Goal: Task Accomplishment & Management: Complete application form

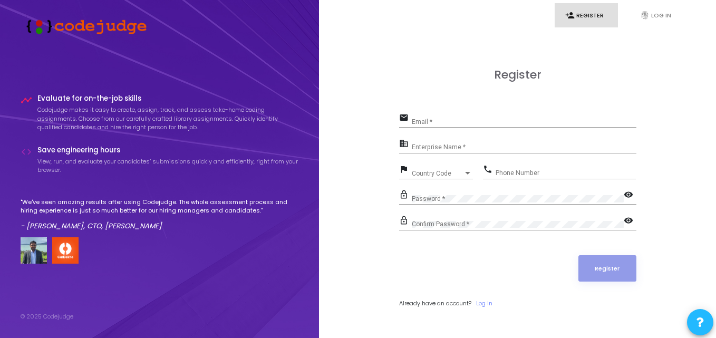
click at [517, 234] on div "lock_outline Confirm Password * visibility" at bounding box center [517, 225] width 237 height 24
click at [473, 120] on input "Email *" at bounding box center [524, 121] width 225 height 7
type input "ashitoshbachute78@gmail.com"
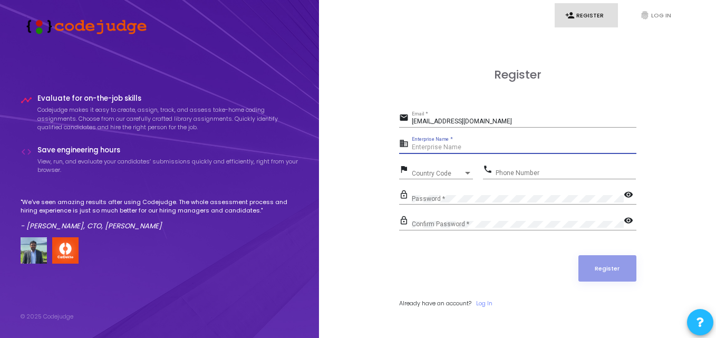
click at [455, 147] on input "Enterprise Name *" at bounding box center [524, 147] width 225 height 7
click at [489, 300] on link "Log In" at bounding box center [484, 303] width 16 height 9
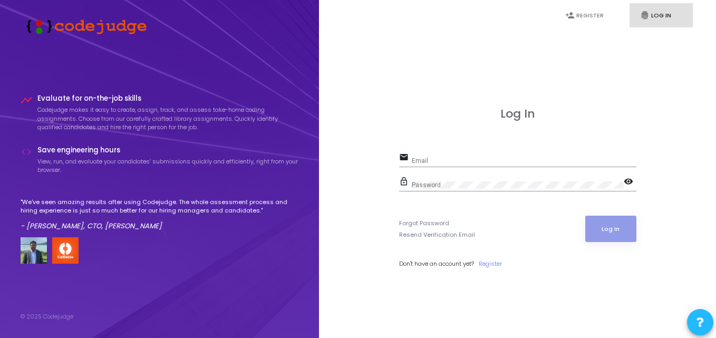
click at [454, 165] on div "Email" at bounding box center [524, 158] width 225 height 16
click at [491, 265] on link "Register" at bounding box center [490, 263] width 23 height 9
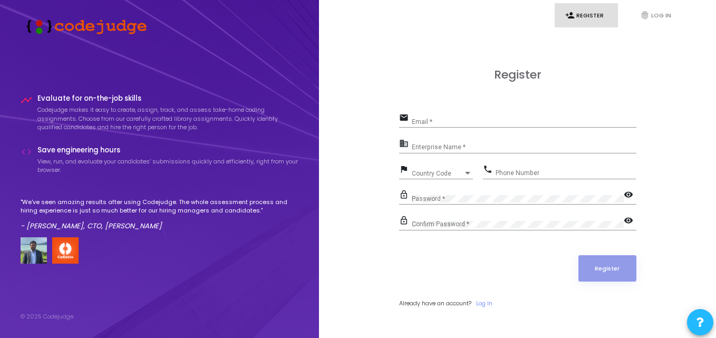
drag, startPoint x: 482, startPoint y: 111, endPoint x: 466, endPoint y: 117, distance: 16.8
click at [466, 117] on div "Email *" at bounding box center [524, 119] width 225 height 16
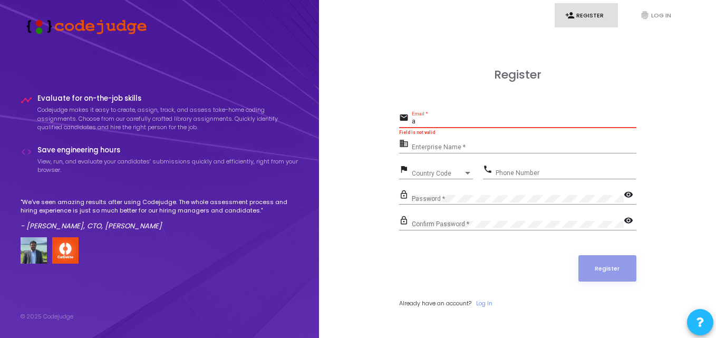
type input "ashitoshbachute78@gmail.com"
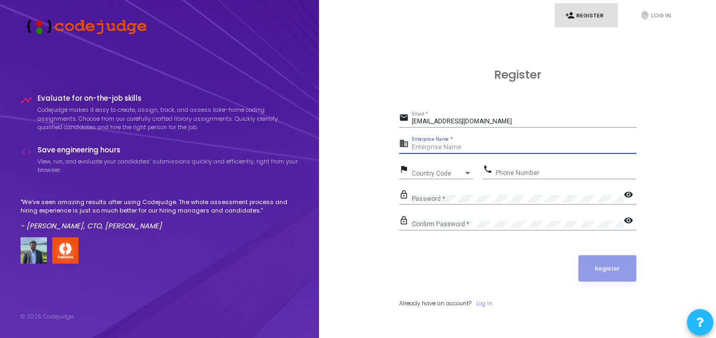
click at [472, 150] on input "Enterprise Name *" at bounding box center [524, 147] width 225 height 7
click at [445, 170] on span "Country Code" at bounding box center [430, 173] width 37 height 7
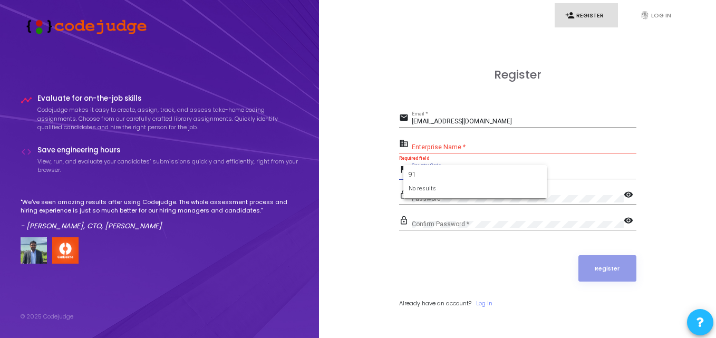
type input "91"
click at [518, 162] on div at bounding box center [358, 169] width 716 height 338
click at [438, 172] on span "Country Code" at bounding box center [430, 173] width 37 height 7
type input "+"
type input "9"
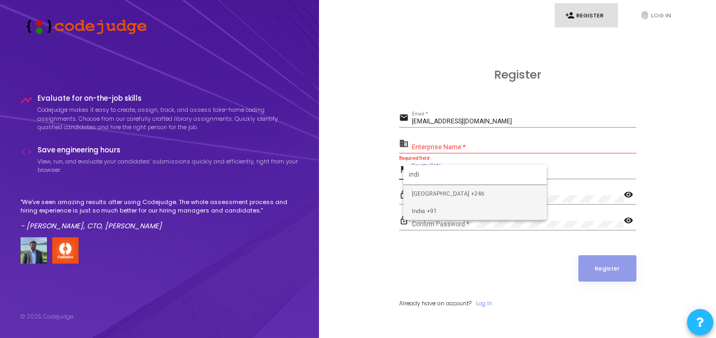
type input "indi"
click at [489, 208] on span "India +91" at bounding box center [475, 210] width 127 height 17
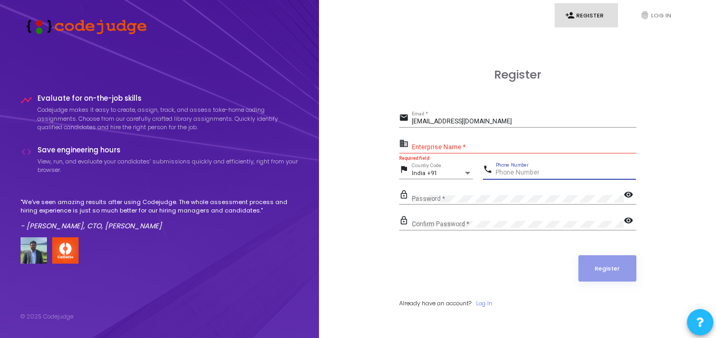
click at [505, 172] on input "Phone Number" at bounding box center [566, 172] width 140 height 7
click at [498, 173] on input "08669012295" at bounding box center [566, 172] width 140 height 7
type input "8669012295"
click at [468, 194] on div "Password *" at bounding box center [518, 196] width 212 height 16
click at [625, 192] on mat-icon "visibility" at bounding box center [630, 195] width 13 height 13
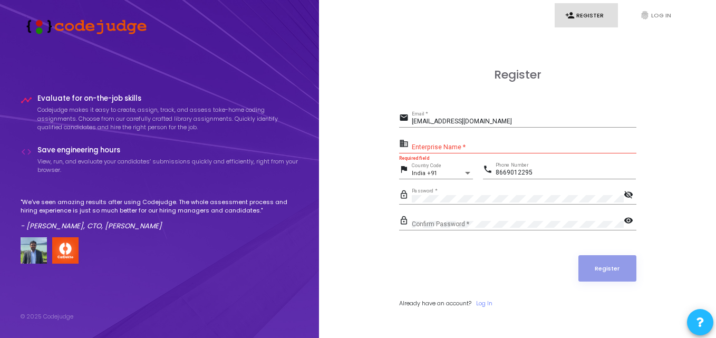
click at [446, 196] on div "Password *" at bounding box center [518, 196] width 212 height 16
drag, startPoint x: 461, startPoint y: 193, endPoint x: 411, endPoint y: 197, distance: 50.2
click at [411, 197] on div "lock_outline Password * visibility_off" at bounding box center [517, 196] width 237 height 17
click at [425, 149] on input "Enterprise Name *" at bounding box center [524, 147] width 225 height 7
drag, startPoint x: 431, startPoint y: 156, endPoint x: 394, endPoint y: 137, distance: 41.3
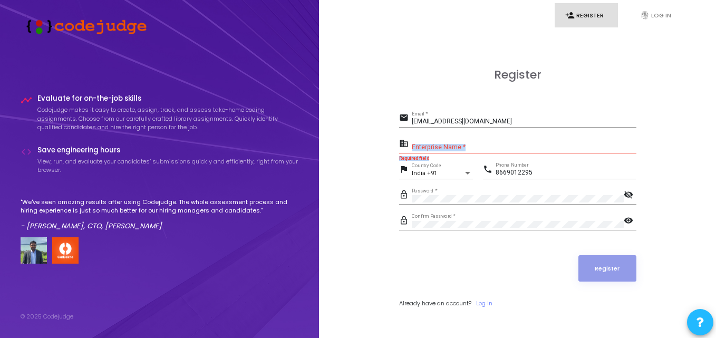
click at [394, 137] on div "Register email ashitoshbachute78@gmail.com Email * business Enterprise Name * R…" at bounding box center [518, 200] width 374 height 338
click at [458, 137] on div "business Enterprise Name *" at bounding box center [517, 145] width 237 height 17
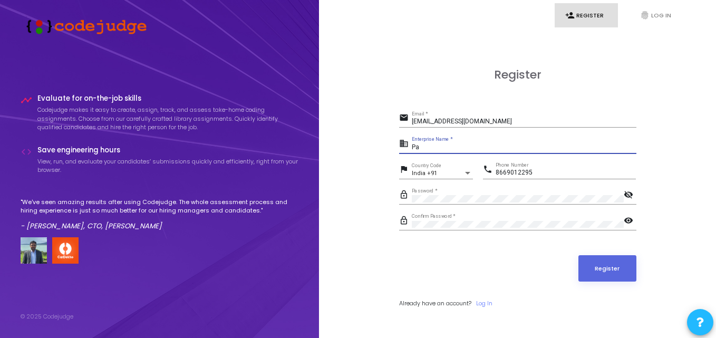
type input "P"
type input "None"
click at [464, 141] on div "None Enterprise Name *" at bounding box center [524, 145] width 225 height 16
drag, startPoint x: 444, startPoint y: 149, endPoint x: 399, endPoint y: 143, distance: 45.2
click at [399, 143] on div "business None Enterprise Name *" at bounding box center [517, 145] width 237 height 17
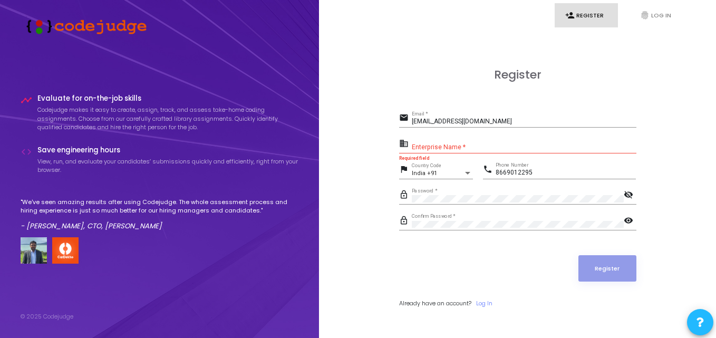
drag, startPoint x: 461, startPoint y: 138, endPoint x: 401, endPoint y: 139, distance: 60.6
click at [401, 139] on div "business Enterprise Name *" at bounding box center [517, 145] width 237 height 17
drag, startPoint x: 386, startPoint y: 140, endPoint x: 475, endPoint y: 142, distance: 89.6
click at [475, 142] on div "Register email ashitoshbachute78@gmail.com Email * business Enterprise Name * R…" at bounding box center [518, 200] width 374 height 338
copy form "Enterprise Name * Required field flag"
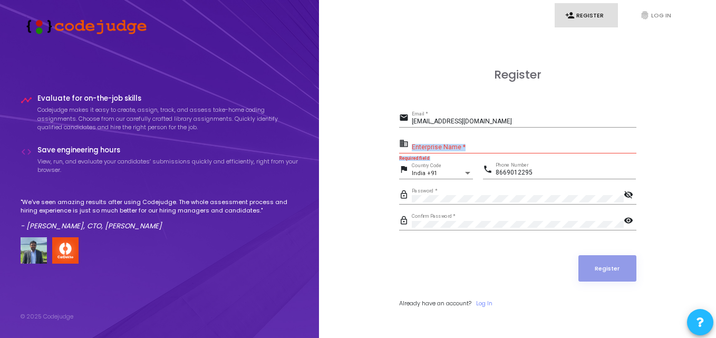
drag, startPoint x: 475, startPoint y: 142, endPoint x: 402, endPoint y: 166, distance: 77.0
click at [402, 166] on form "email ashitoshbachute78@gmail.com Email * business Enterprise Name * Required f…" at bounding box center [517, 209] width 237 height 197
click at [463, 141] on div "Enterprise Name *" at bounding box center [524, 145] width 225 height 16
paste input "Payoneer"
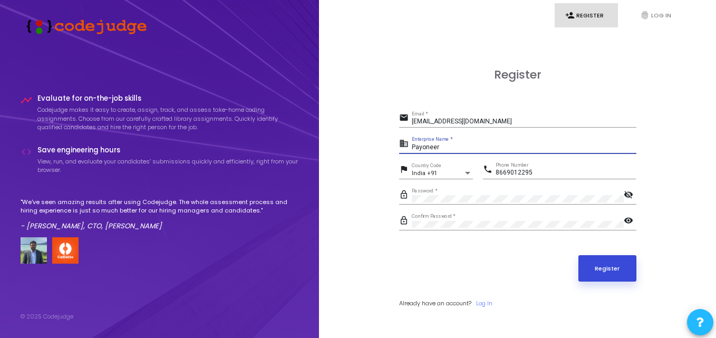
type input "Payoneer"
click at [601, 261] on button "Register" at bounding box center [607, 268] width 58 height 26
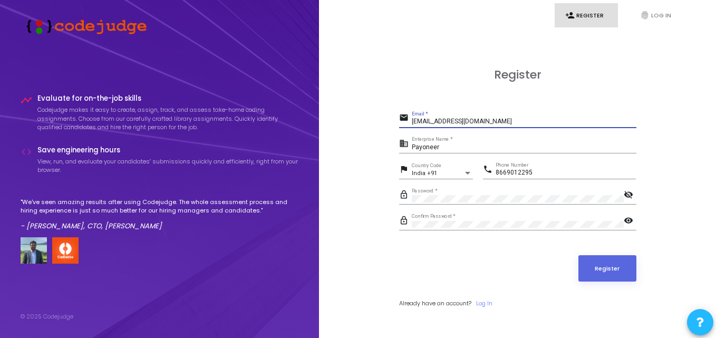
click at [505, 123] on input "ashitoshbachute78@gmail.com" at bounding box center [524, 121] width 225 height 7
click at [445, 152] on div "Payoneer Enterprise Name *" at bounding box center [524, 145] width 225 height 16
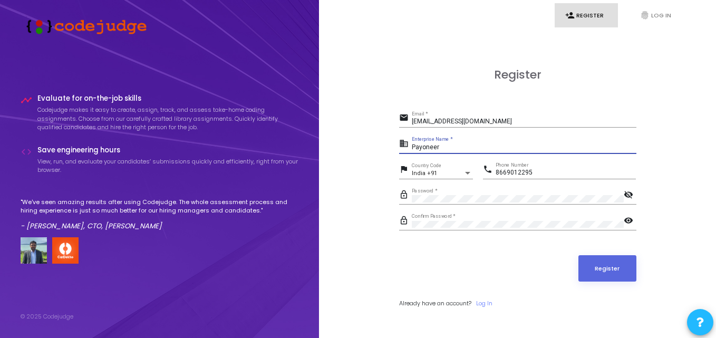
drag, startPoint x: 445, startPoint y: 152, endPoint x: 423, endPoint y: 150, distance: 21.7
click at [423, 150] on div "Payoneer Enterprise Name *" at bounding box center [524, 145] width 225 height 16
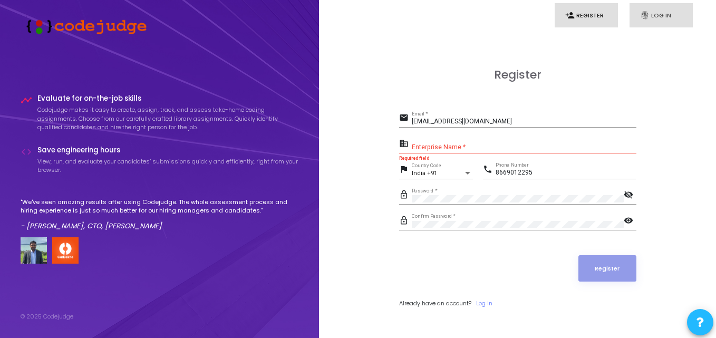
click at [641, 11] on icon "fingerprint" at bounding box center [644, 15] width 9 height 9
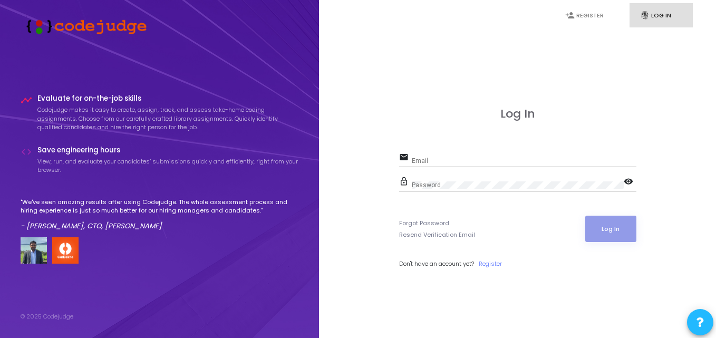
click at [440, 208] on form "email Email lock_outline Password visibility Forgot Password Resend Verificatio…" at bounding box center [517, 209] width 237 height 118
drag, startPoint x: 442, startPoint y: 153, endPoint x: 438, endPoint y: 159, distance: 6.8
click at [438, 159] on div "Email" at bounding box center [524, 158] width 225 height 16
click at [438, 159] on input "Email" at bounding box center [524, 160] width 225 height 7
type input "ashitoshbachute78@gmail.com"
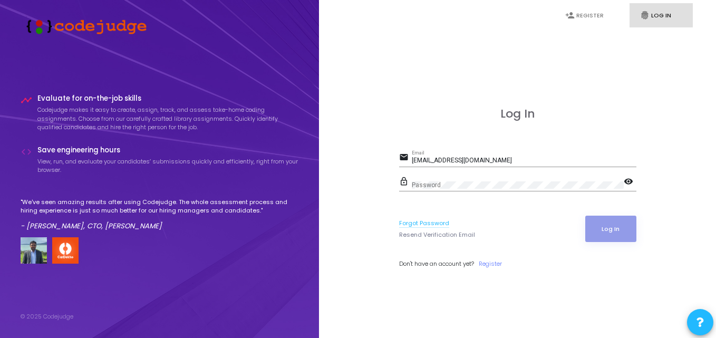
click at [433, 227] on link "Forgot Password" at bounding box center [424, 223] width 50 height 9
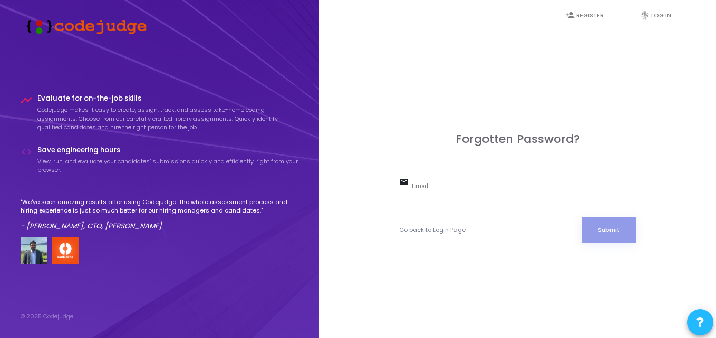
click at [442, 178] on div "Email" at bounding box center [524, 184] width 225 height 16
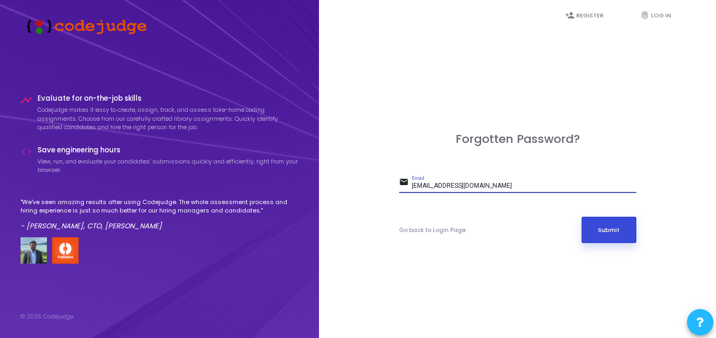
type input "ashitoshbachute78@gmail.com"
click at [619, 224] on button "Submit" at bounding box center [608, 230] width 55 height 26
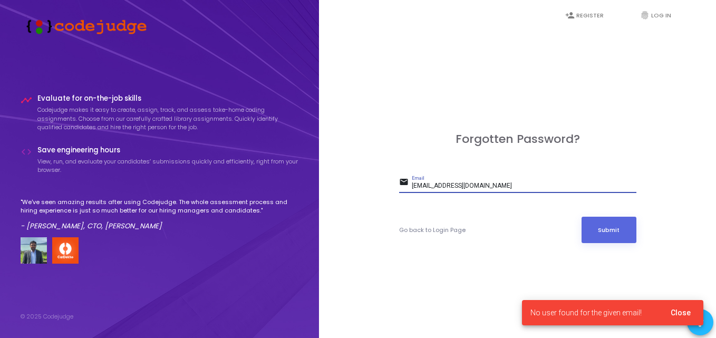
drag, startPoint x: 506, startPoint y: 186, endPoint x: 382, endPoint y: 191, distance: 124.5
click at [382, 191] on div "Forgotten Password? email ashitoshbachute78@gmail.com Email Go back to Login Pa…" at bounding box center [518, 200] width 374 height 338
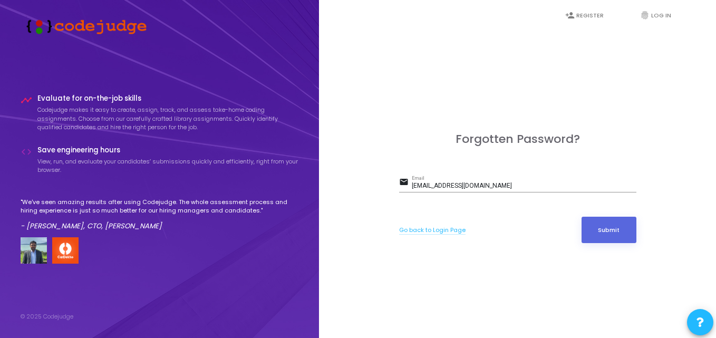
click at [428, 230] on link "Go back to Login Page" at bounding box center [432, 230] width 66 height 9
